Goal: Register for event/course

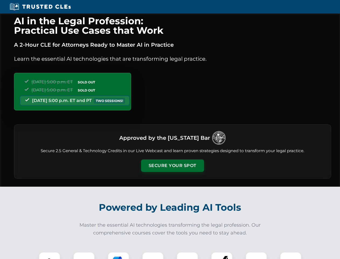
click at [172, 165] on button "Secure Your Spot" at bounding box center [172, 165] width 63 height 12
click at [50, 255] on img at bounding box center [50, 263] width 16 height 16
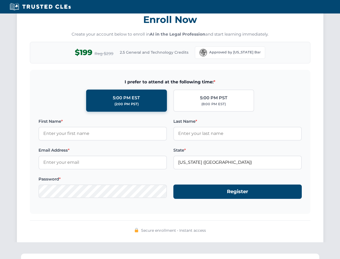
scroll to position [529, 0]
